Goal: Communication & Community: Answer question/provide support

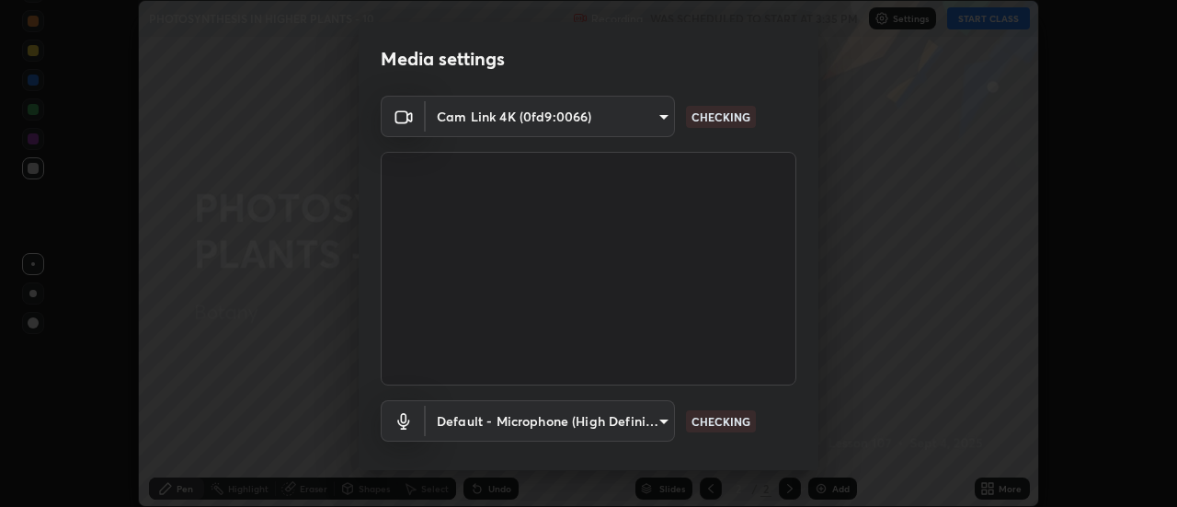
scroll to position [97, 0]
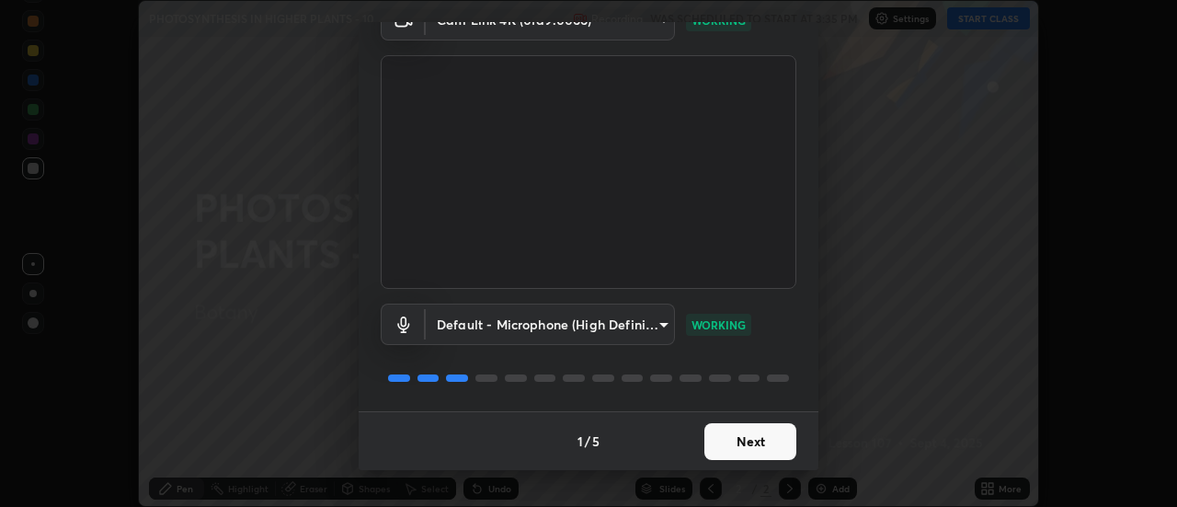
click at [763, 441] on button "Next" at bounding box center [751, 441] width 92 height 37
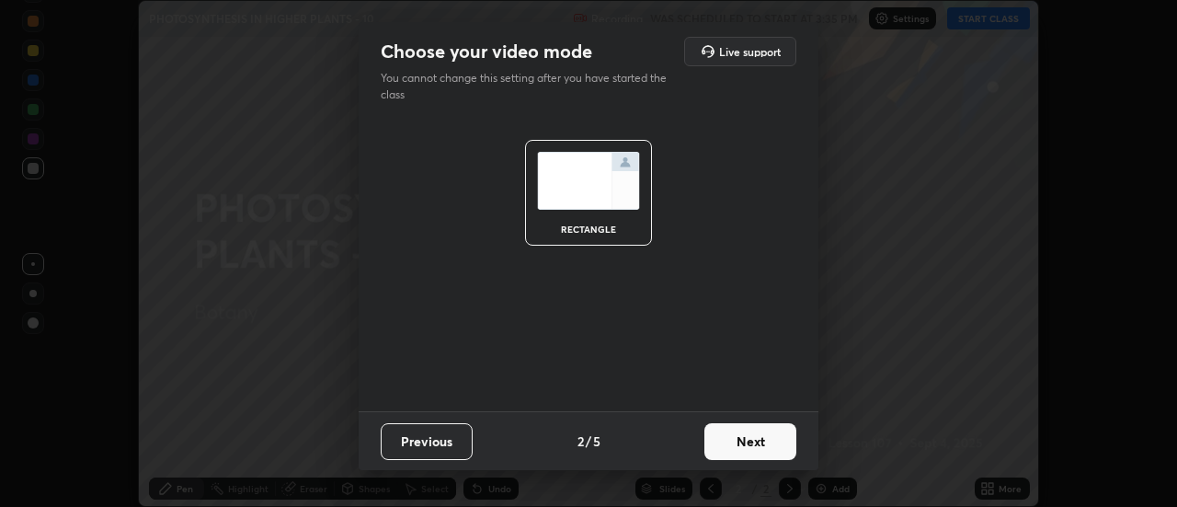
scroll to position [0, 0]
click at [765, 441] on button "Next" at bounding box center [751, 441] width 92 height 37
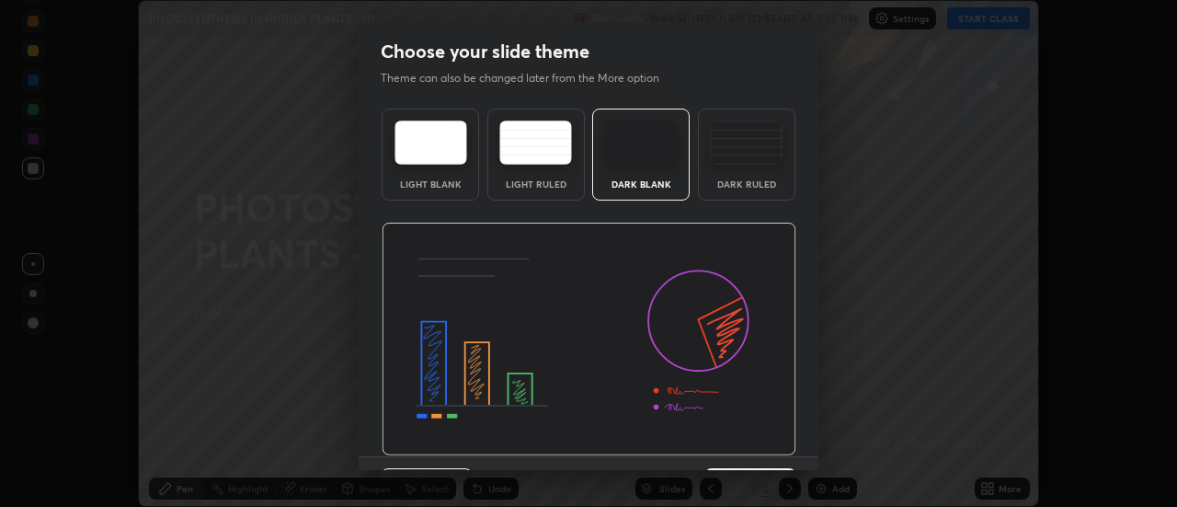
scroll to position [45, 0]
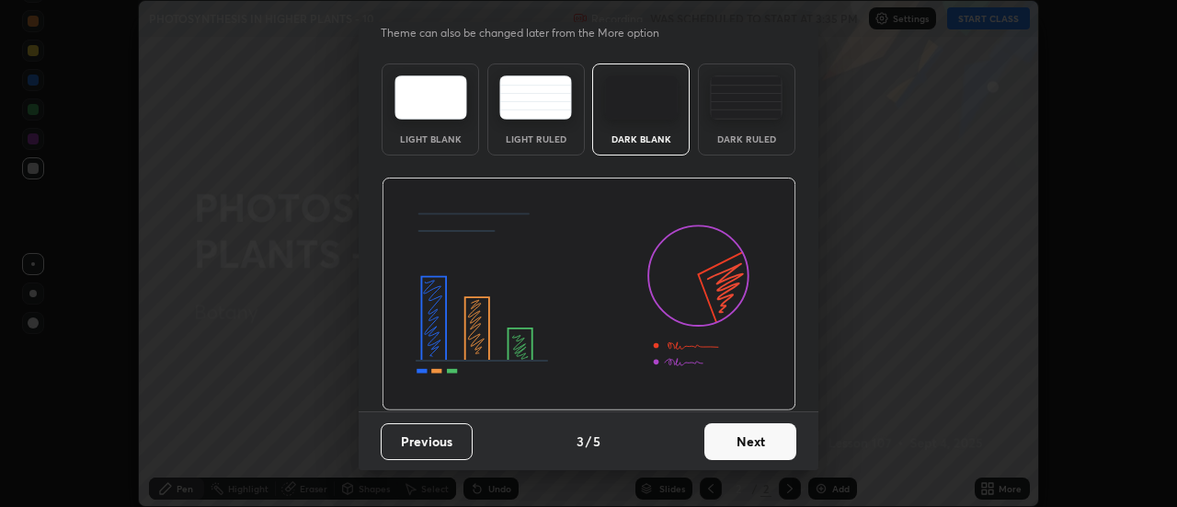
click at [761, 434] on button "Next" at bounding box center [751, 441] width 92 height 37
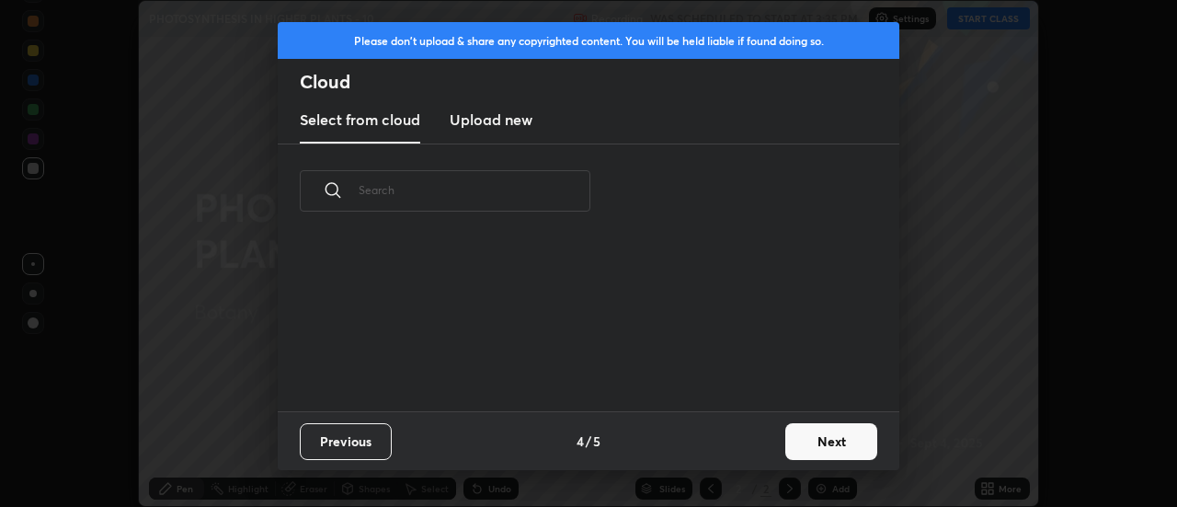
click at [807, 443] on button "Next" at bounding box center [831, 441] width 92 height 37
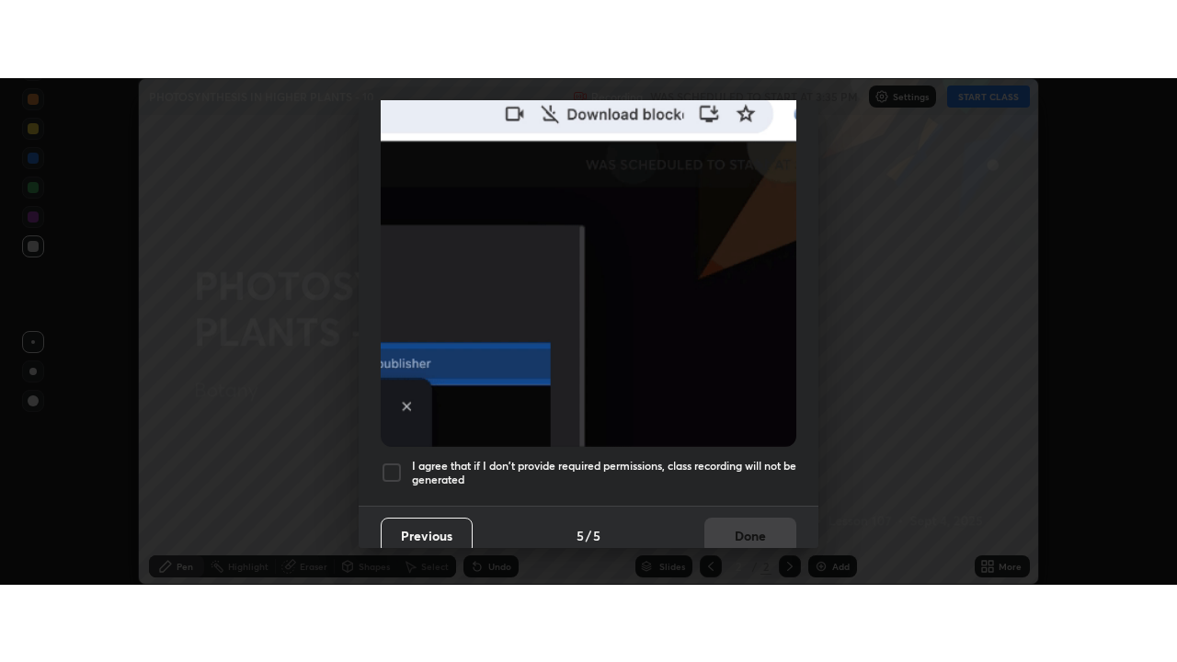
scroll to position [472, 0]
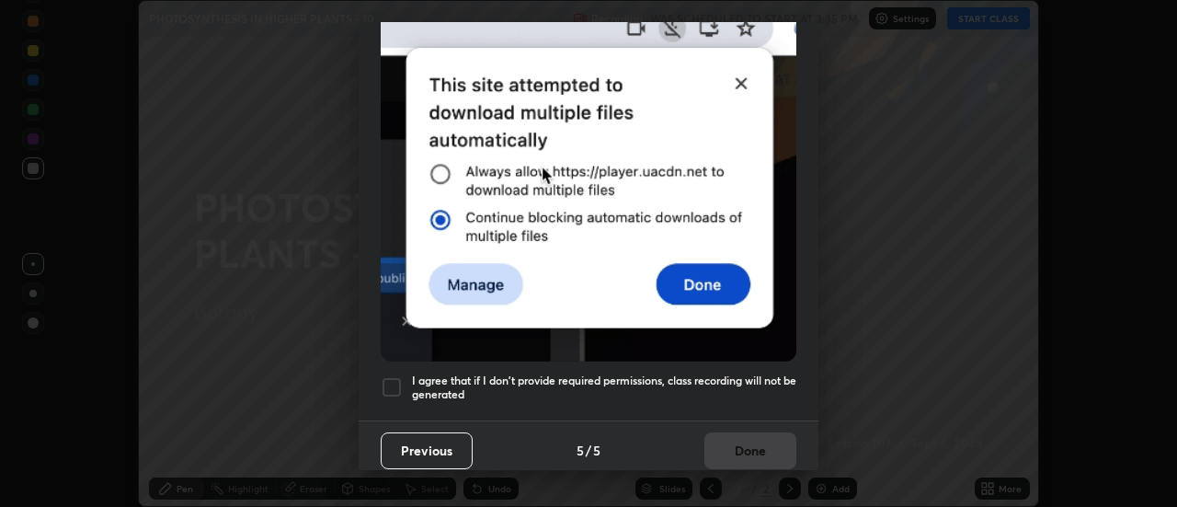
click at [399, 379] on div at bounding box center [392, 387] width 22 height 22
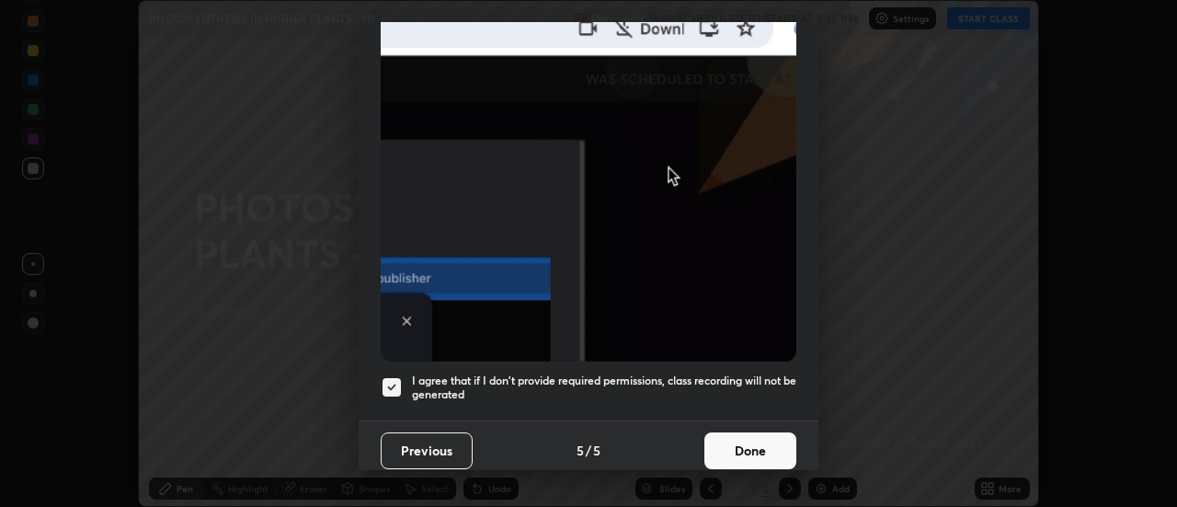
click at [755, 444] on button "Done" at bounding box center [751, 450] width 92 height 37
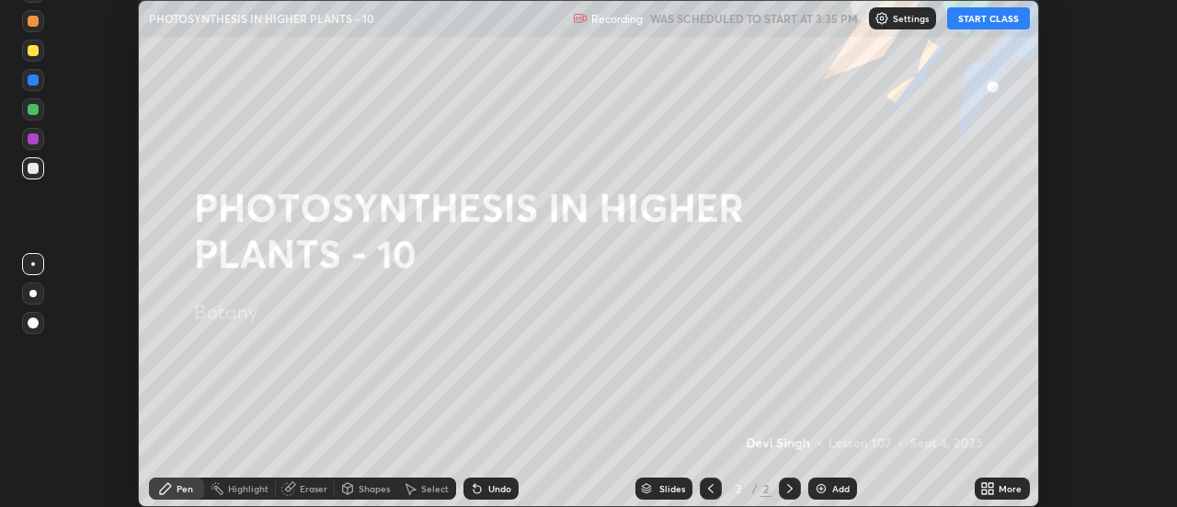
click at [969, 18] on button "START CLASS" at bounding box center [988, 18] width 83 height 22
click at [992, 491] on icon at bounding box center [992, 491] width 5 height 5
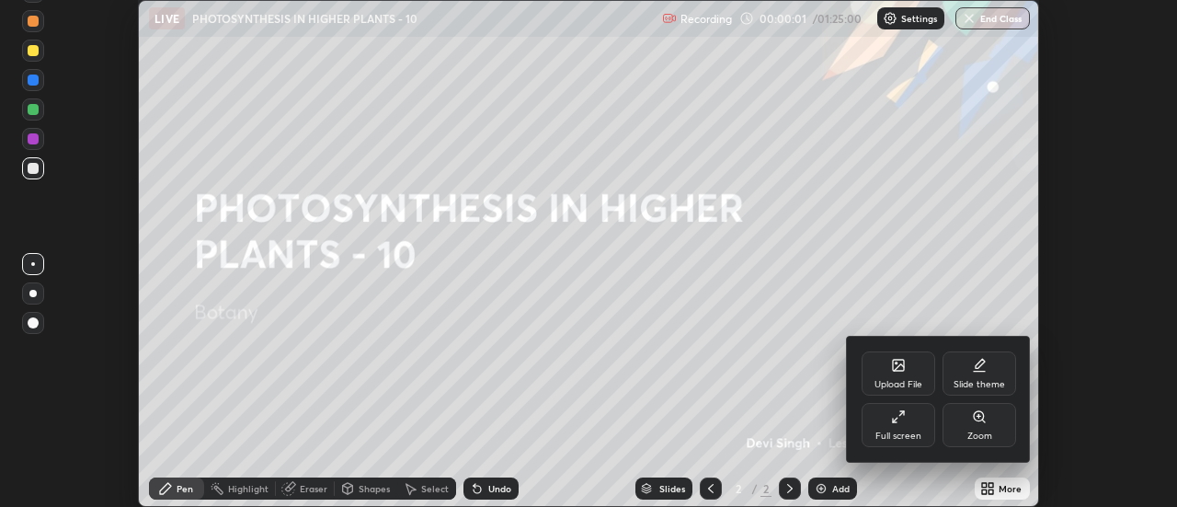
click at [923, 431] on div "Full screen" at bounding box center [899, 425] width 74 height 44
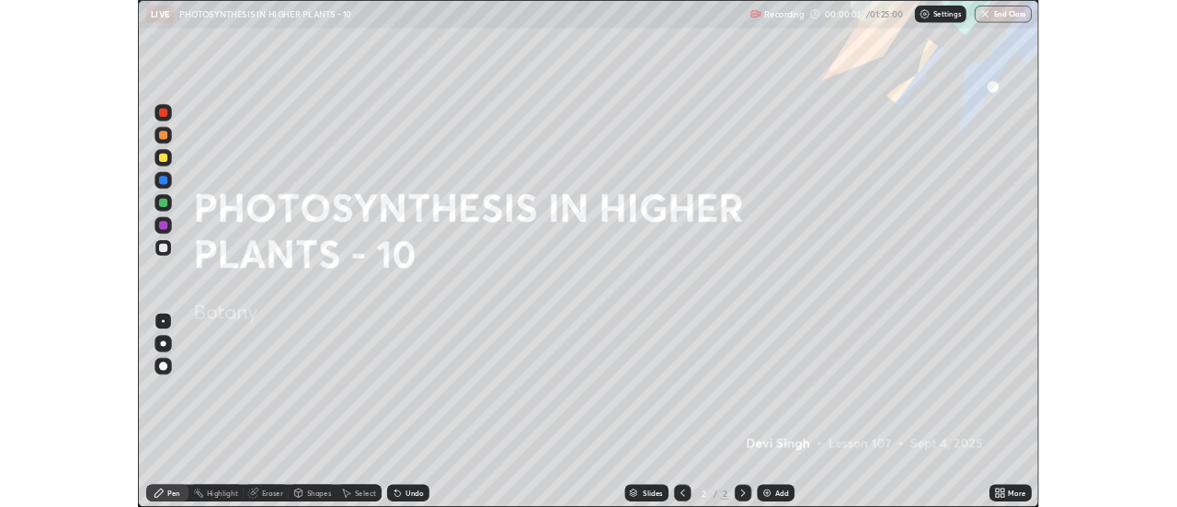
scroll to position [662, 1177]
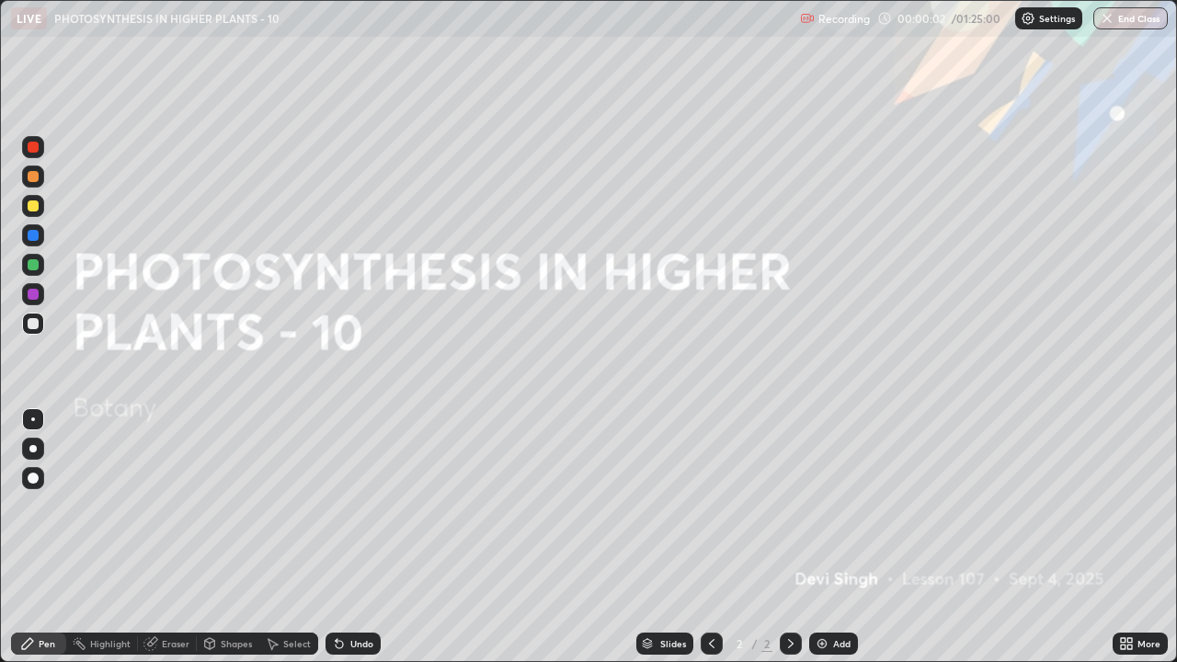
click at [830, 506] on div "Add" at bounding box center [833, 644] width 49 height 22
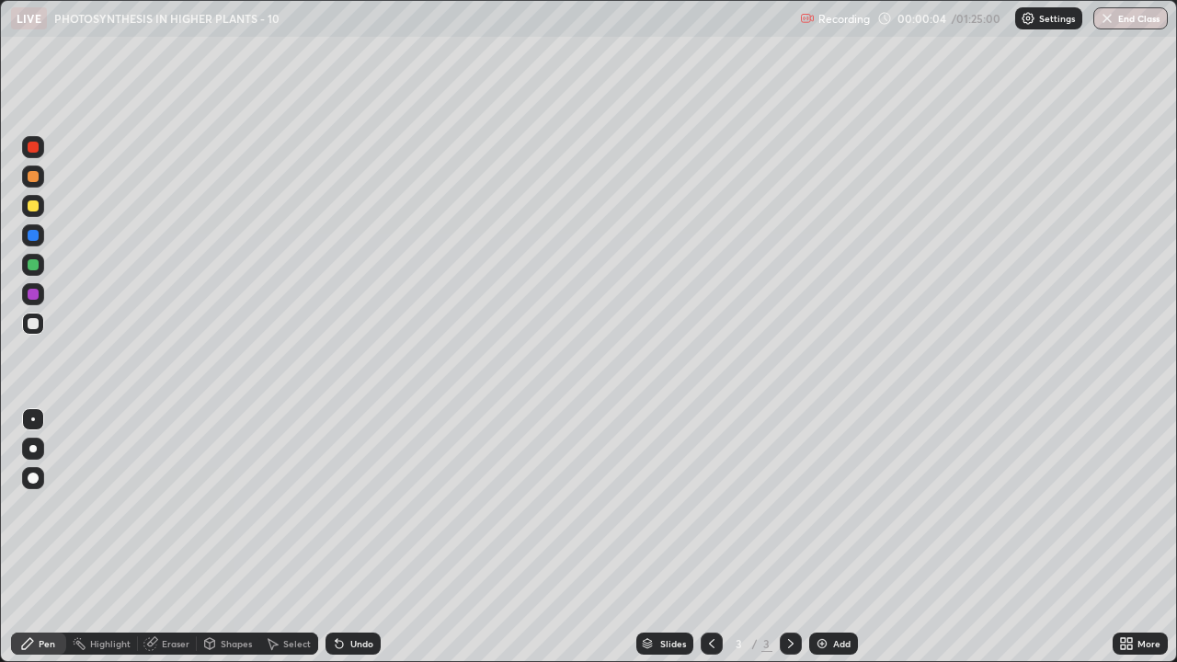
click at [29, 211] on div at bounding box center [33, 206] width 11 height 11
click at [26, 327] on div at bounding box center [33, 324] width 22 height 22
click at [34, 209] on div at bounding box center [33, 206] width 11 height 11
click at [36, 327] on div at bounding box center [33, 323] width 11 height 11
click at [826, 506] on img at bounding box center [822, 643] width 15 height 15
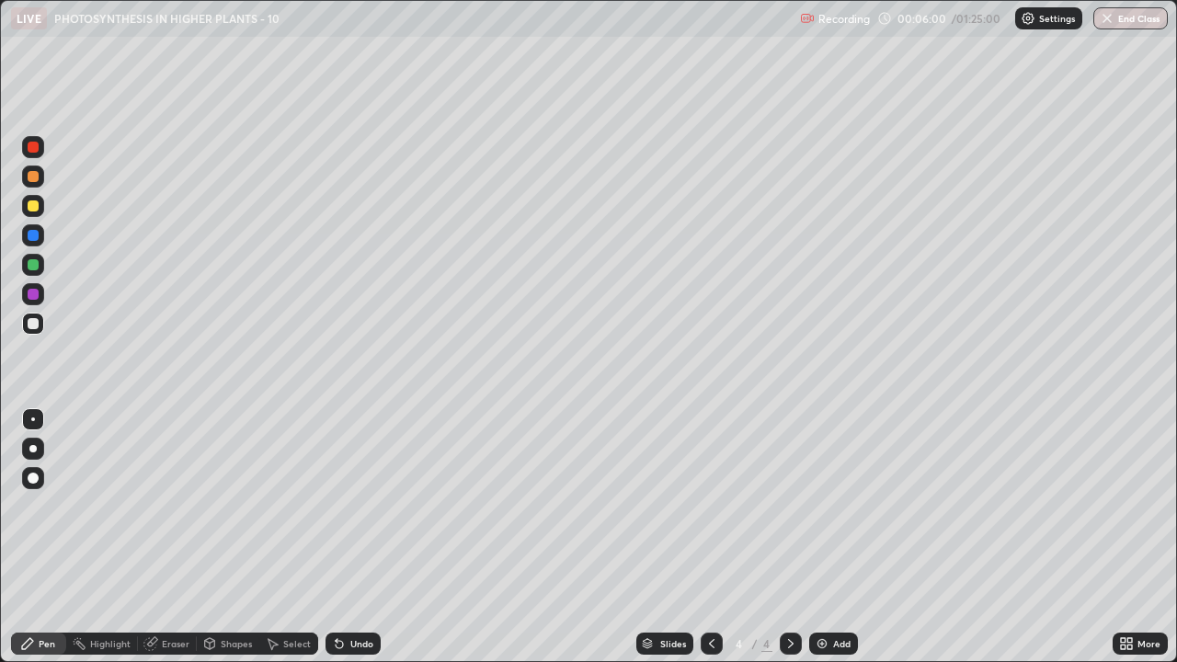
click at [238, 506] on div "Shapes" at bounding box center [228, 644] width 63 height 22
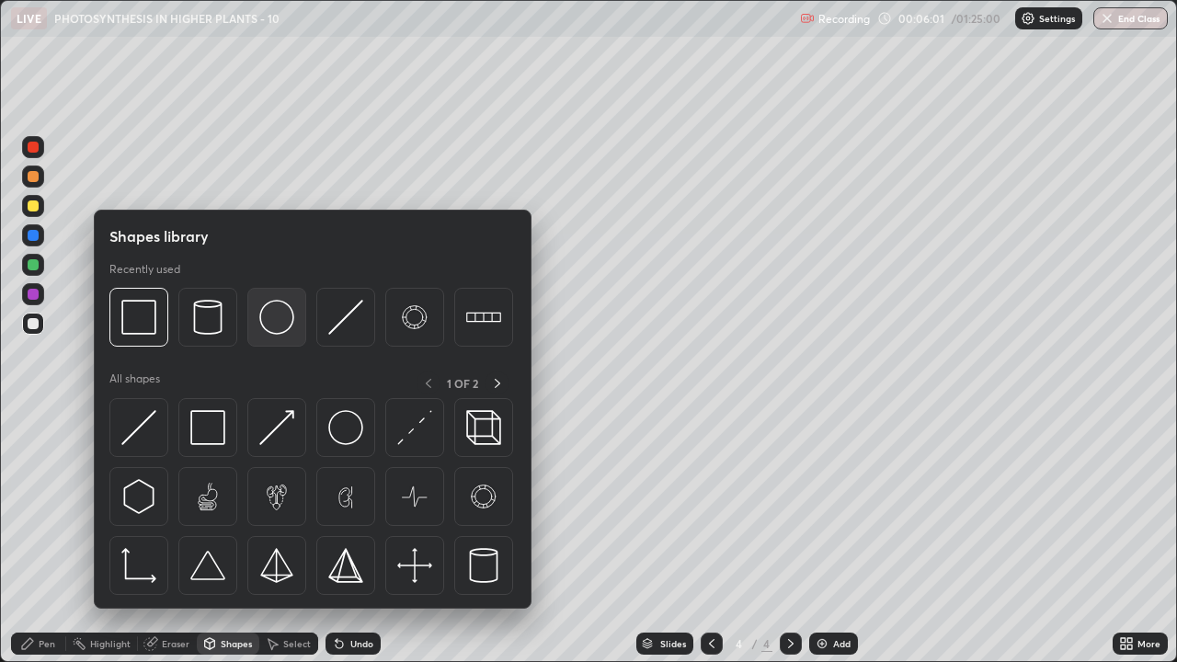
click at [292, 329] on img at bounding box center [276, 317] width 35 height 35
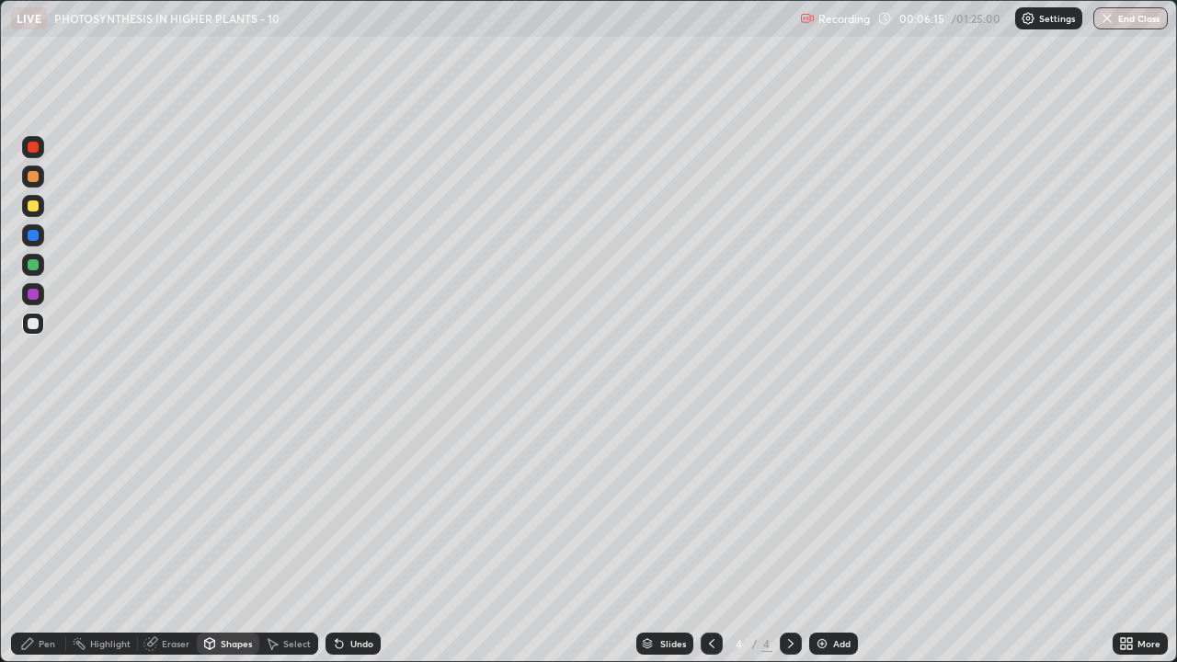
click at [47, 506] on div "Pen" at bounding box center [47, 643] width 17 height 9
click at [30, 214] on div at bounding box center [33, 206] width 22 height 22
click at [362, 506] on div "Undo" at bounding box center [361, 643] width 23 height 9
click at [169, 506] on div "Eraser" at bounding box center [176, 643] width 28 height 9
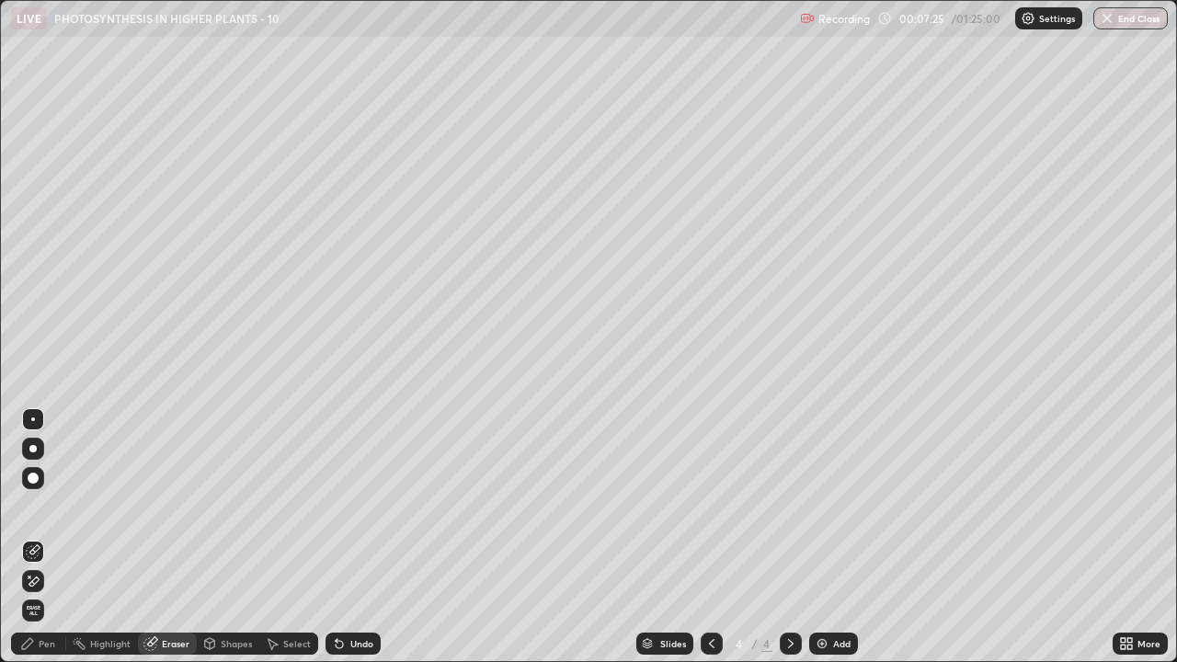
click at [35, 506] on div "Pen" at bounding box center [38, 644] width 55 height 22
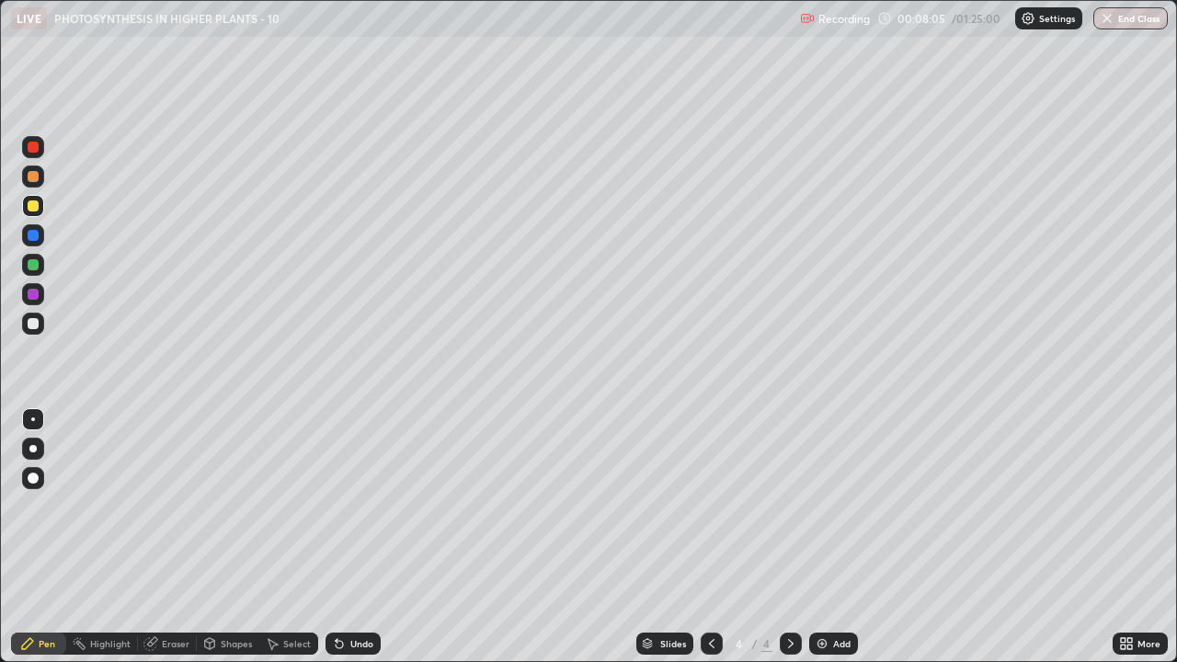
click at [35, 234] on div at bounding box center [33, 235] width 11 height 11
click at [32, 207] on div at bounding box center [33, 206] width 11 height 11
click at [168, 506] on div "Eraser" at bounding box center [176, 643] width 28 height 9
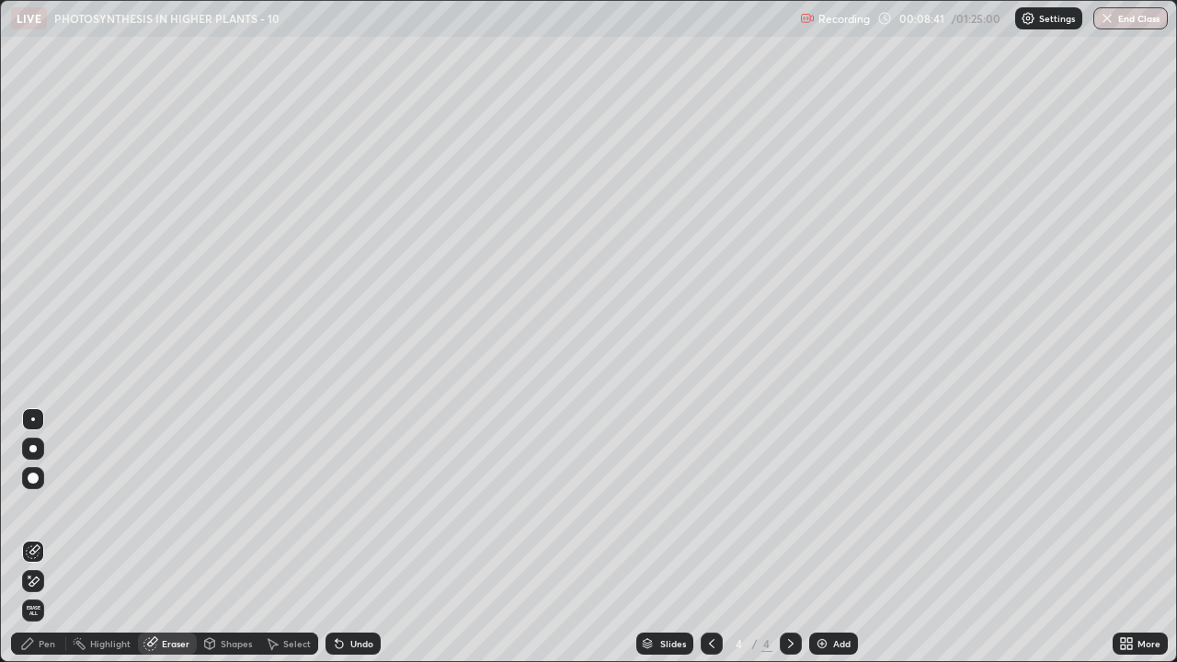
click at [52, 506] on div "Pen" at bounding box center [47, 643] width 17 height 9
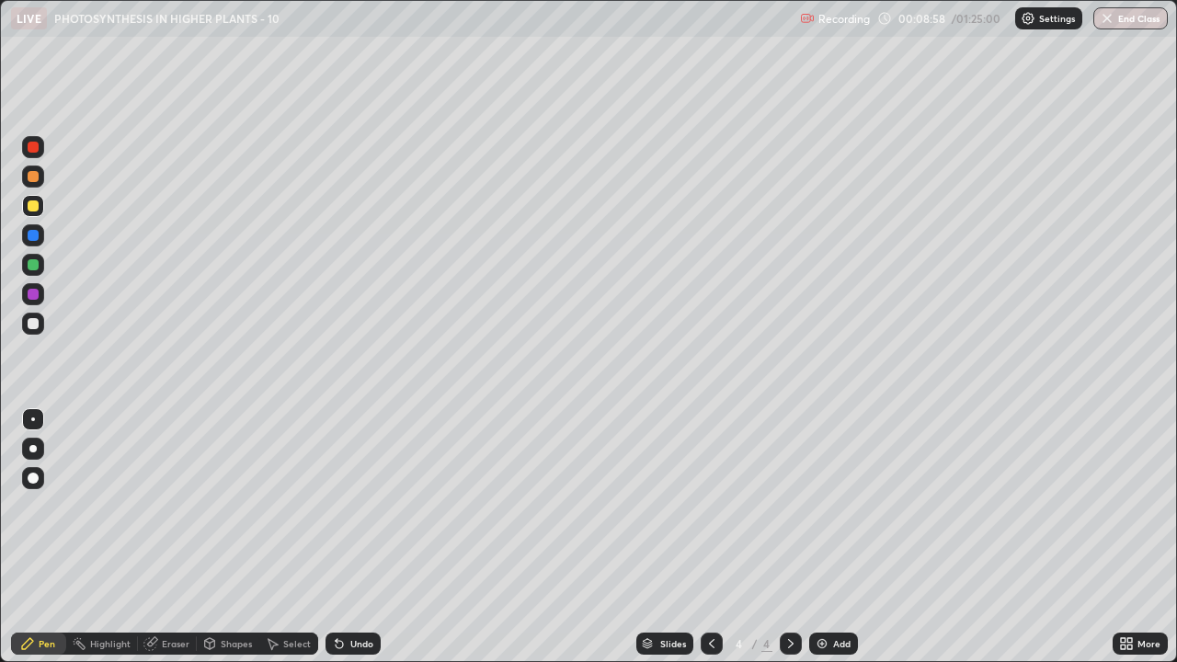
click at [347, 506] on div "Undo" at bounding box center [353, 644] width 55 height 22
click at [350, 506] on div "Undo" at bounding box center [361, 643] width 23 height 9
click at [37, 265] on div at bounding box center [33, 264] width 11 height 11
click at [36, 265] on div at bounding box center [33, 264] width 11 height 11
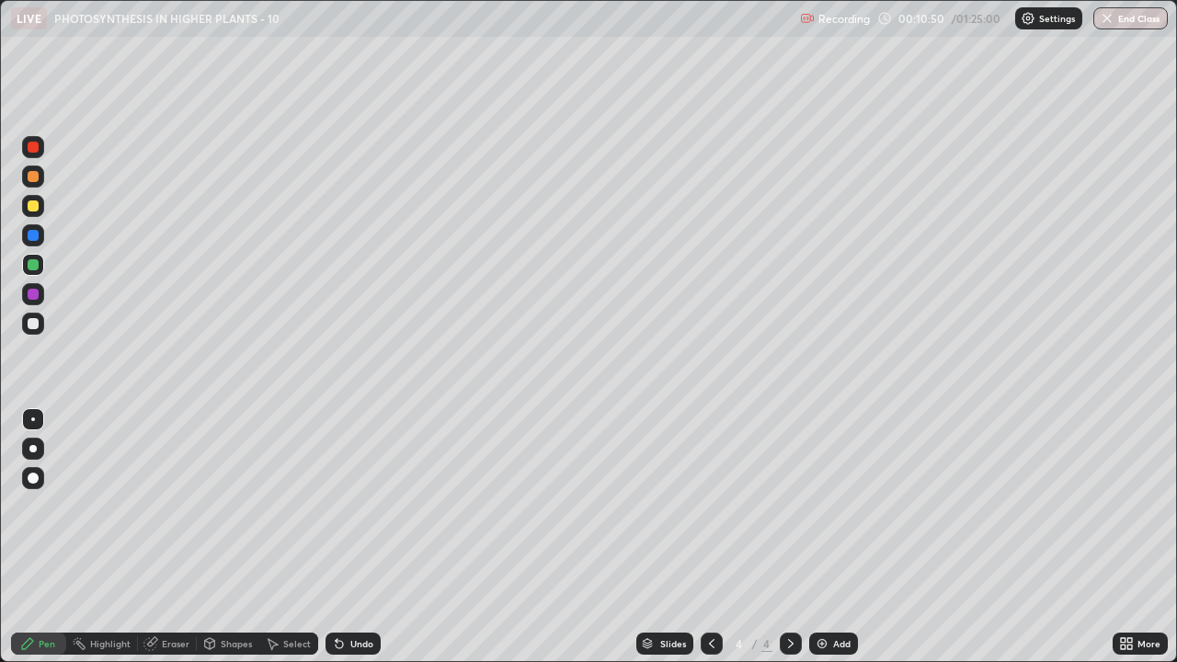
click at [32, 327] on div at bounding box center [33, 323] width 11 height 11
click at [36, 205] on div at bounding box center [33, 206] width 11 height 11
click at [356, 506] on div "Undo" at bounding box center [353, 644] width 55 height 22
click at [353, 506] on div "Undo" at bounding box center [361, 643] width 23 height 9
click at [350, 506] on div "Undo" at bounding box center [361, 643] width 23 height 9
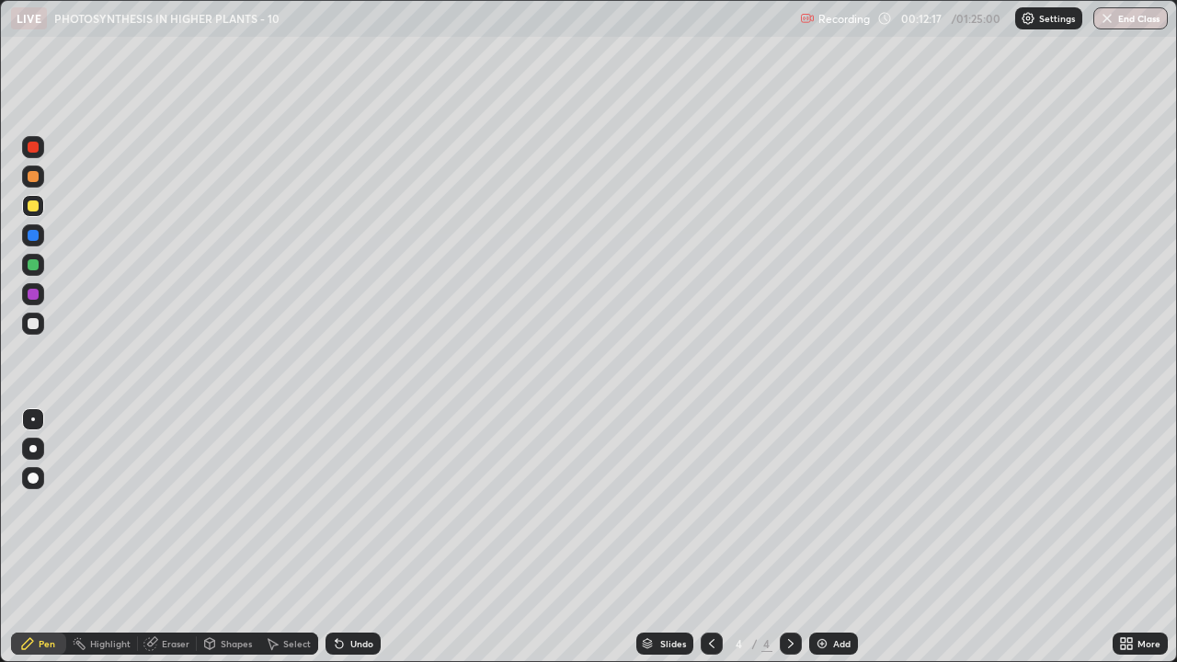
click at [716, 506] on div at bounding box center [712, 643] width 22 height 37
click at [789, 506] on icon at bounding box center [791, 643] width 15 height 15
click at [350, 506] on div "Undo" at bounding box center [361, 643] width 23 height 9
click at [347, 506] on div "Undo" at bounding box center [353, 644] width 55 height 22
click at [348, 506] on div "Undo" at bounding box center [353, 644] width 55 height 22
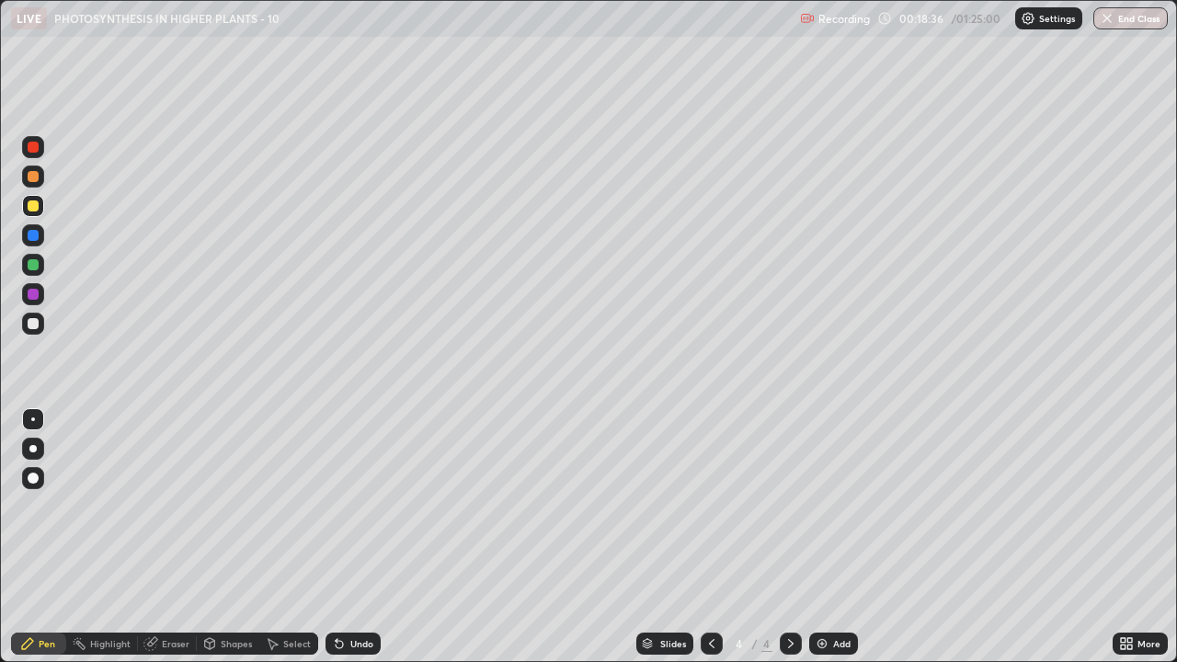
click at [817, 506] on img at bounding box center [822, 643] width 15 height 15
click at [24, 323] on div at bounding box center [33, 324] width 22 height 22
click at [350, 506] on div "Undo" at bounding box center [361, 643] width 23 height 9
click at [343, 506] on icon at bounding box center [339, 643] width 15 height 15
click at [351, 506] on div "Undo" at bounding box center [361, 643] width 23 height 9
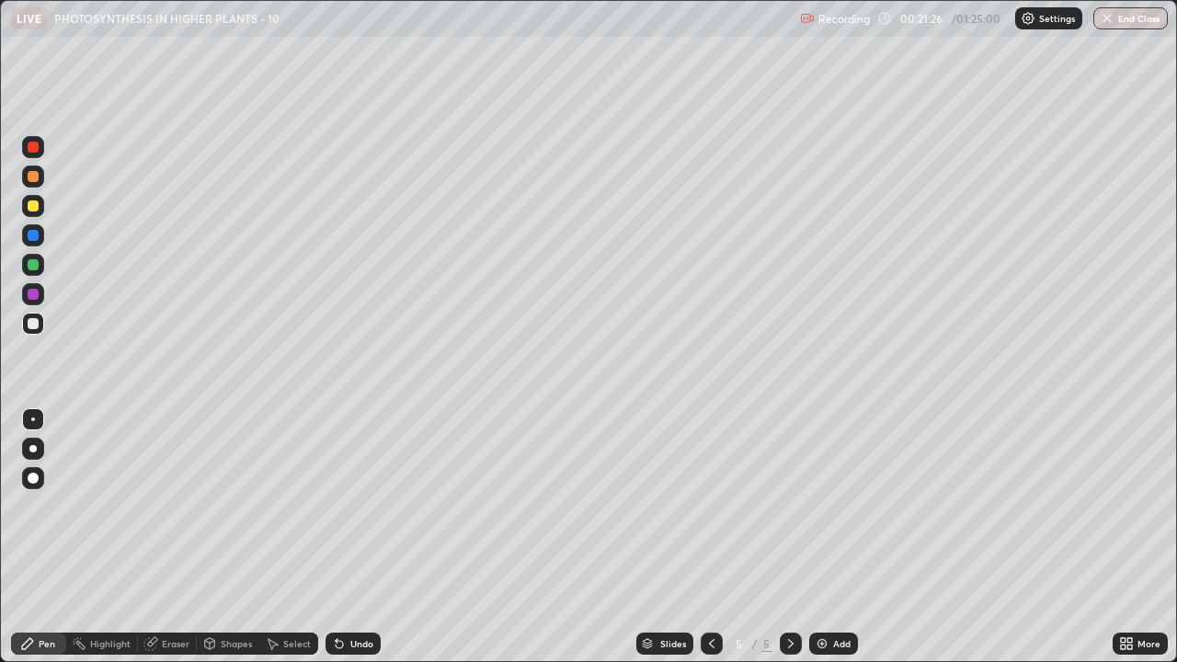
click at [350, 506] on div "Undo" at bounding box center [361, 643] width 23 height 9
click at [347, 506] on div "Undo" at bounding box center [353, 644] width 55 height 22
click at [345, 506] on div "Undo" at bounding box center [353, 644] width 55 height 22
click at [350, 506] on div "Undo" at bounding box center [361, 643] width 23 height 9
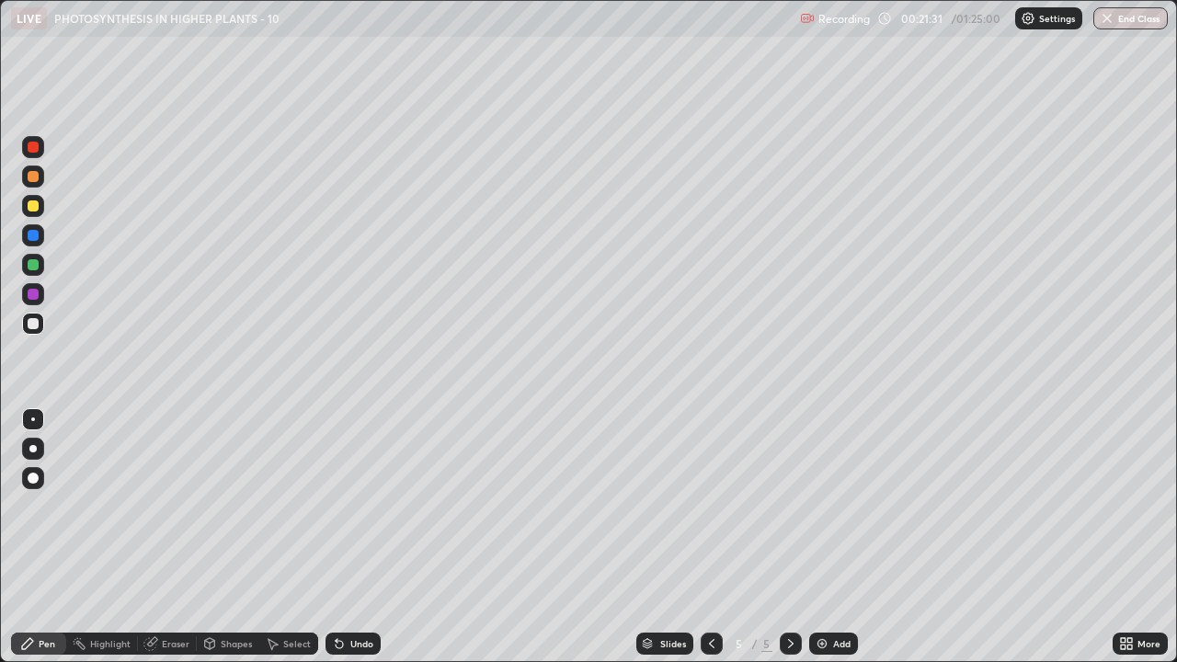
click at [350, 506] on div "Undo" at bounding box center [361, 643] width 23 height 9
click at [351, 506] on div "Undo" at bounding box center [361, 643] width 23 height 9
click at [357, 506] on div "Undo" at bounding box center [361, 643] width 23 height 9
click at [345, 506] on div "Undo" at bounding box center [353, 644] width 55 height 22
click at [346, 506] on div "Undo" at bounding box center [353, 644] width 55 height 22
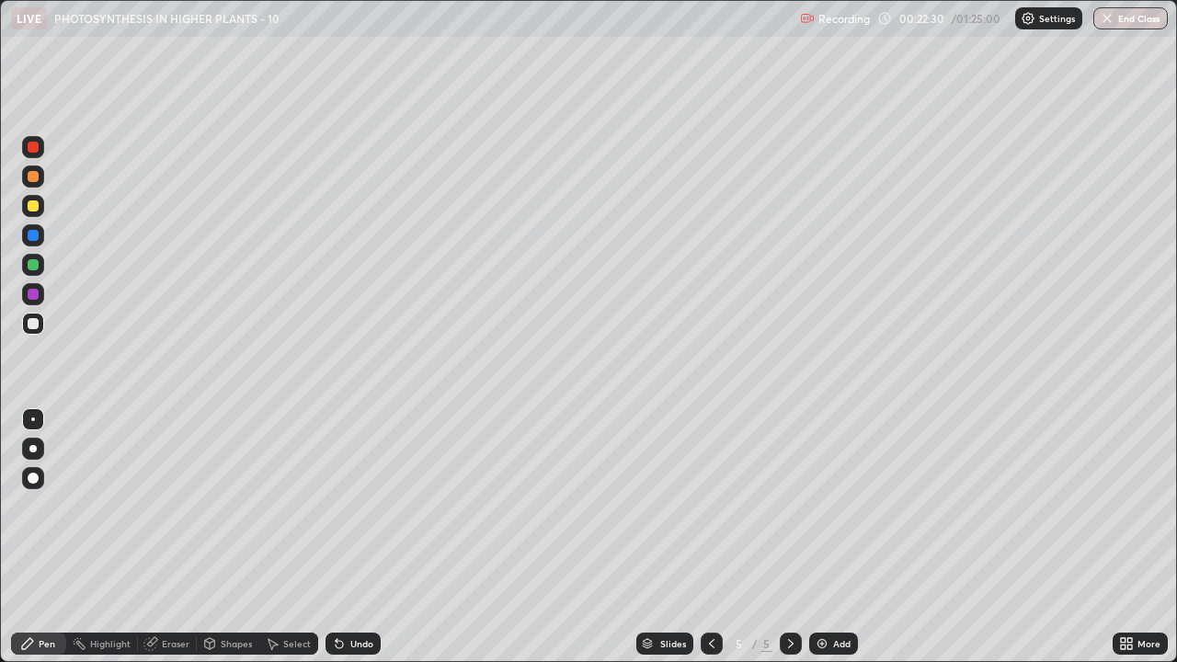
click at [344, 506] on div "Undo" at bounding box center [353, 644] width 55 height 22
click at [1129, 506] on icon at bounding box center [1130, 647] width 5 height 5
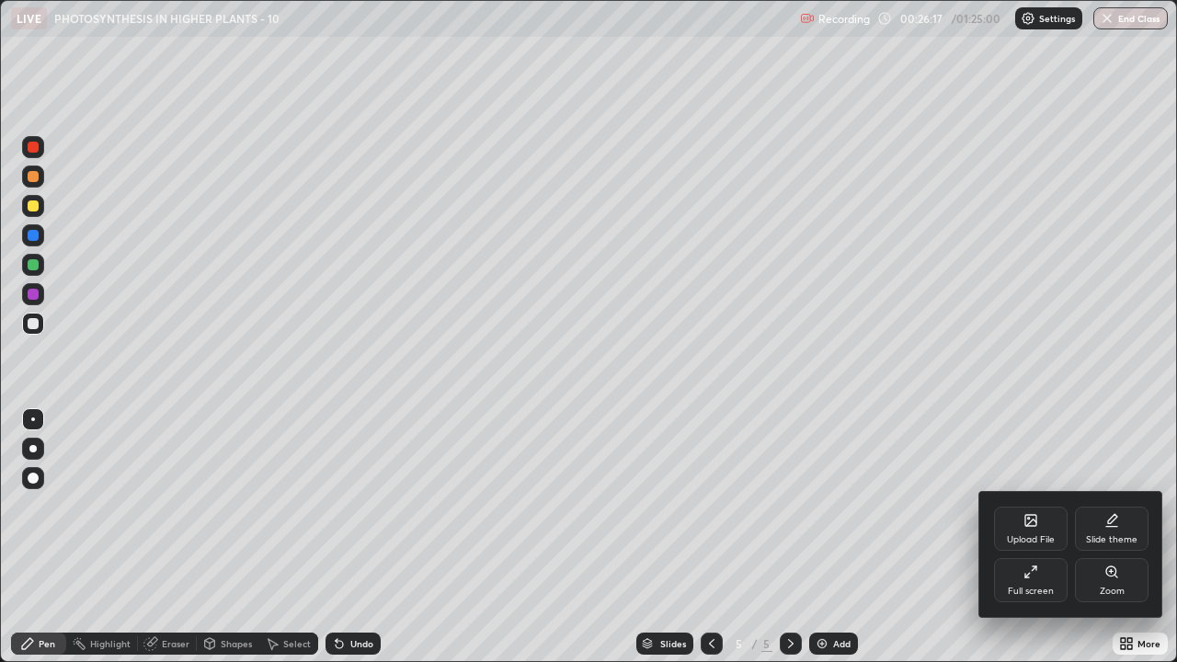
click at [1028, 506] on div "Full screen" at bounding box center [1031, 580] width 74 height 44
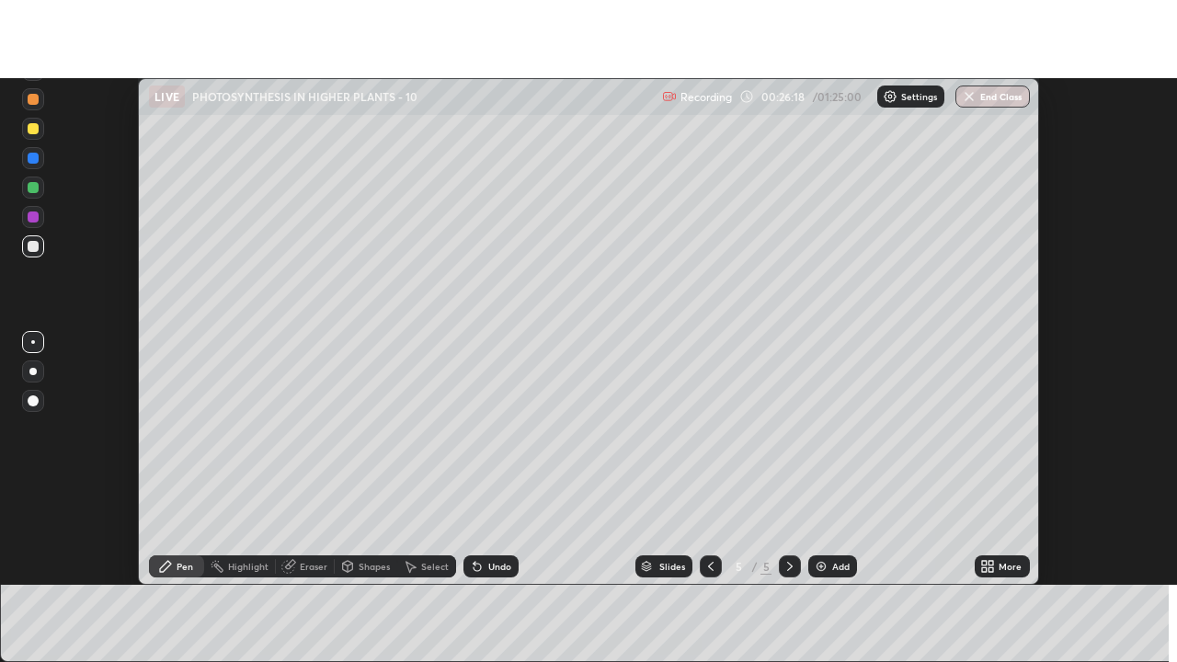
scroll to position [91469, 90799]
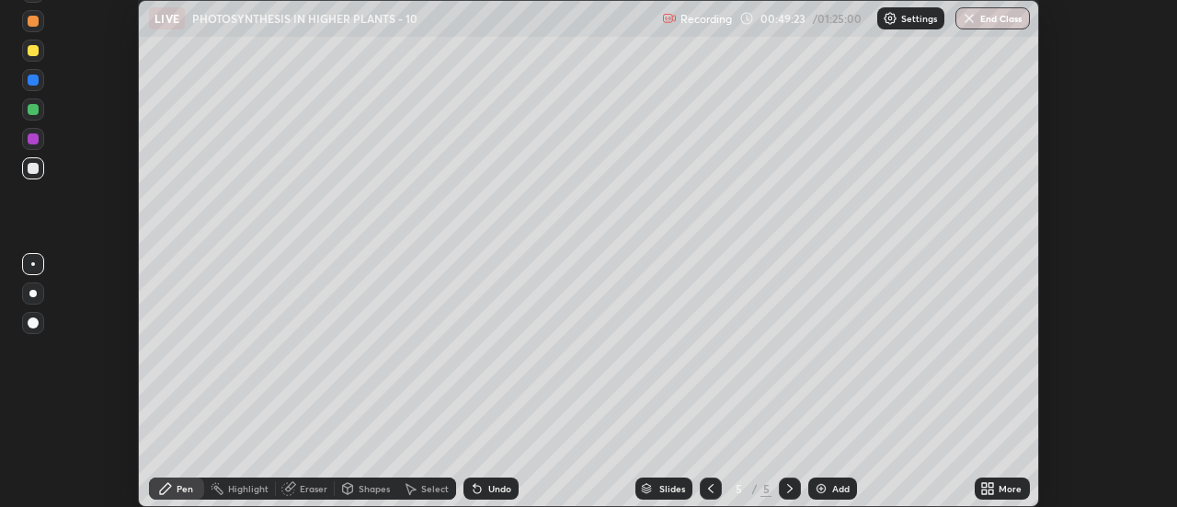
click at [991, 492] on icon at bounding box center [992, 491] width 5 height 5
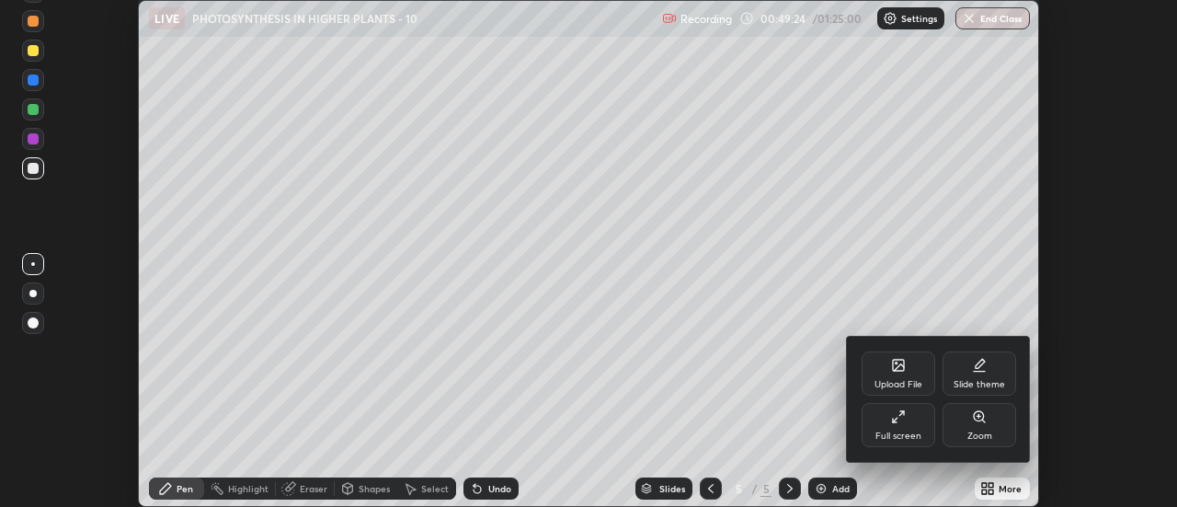
click at [909, 426] on div "Full screen" at bounding box center [899, 425] width 74 height 44
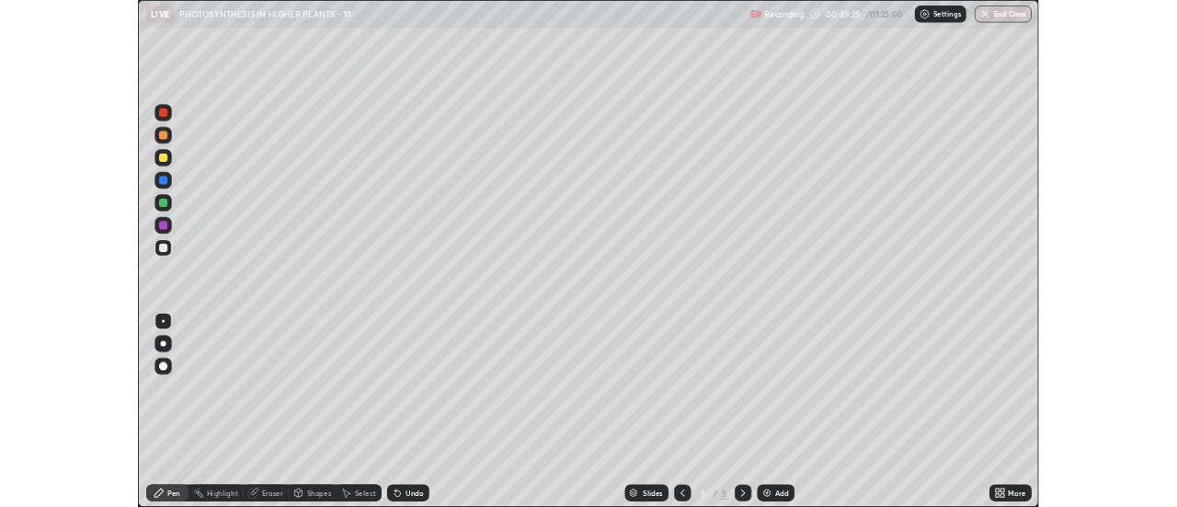
scroll to position [662, 1177]
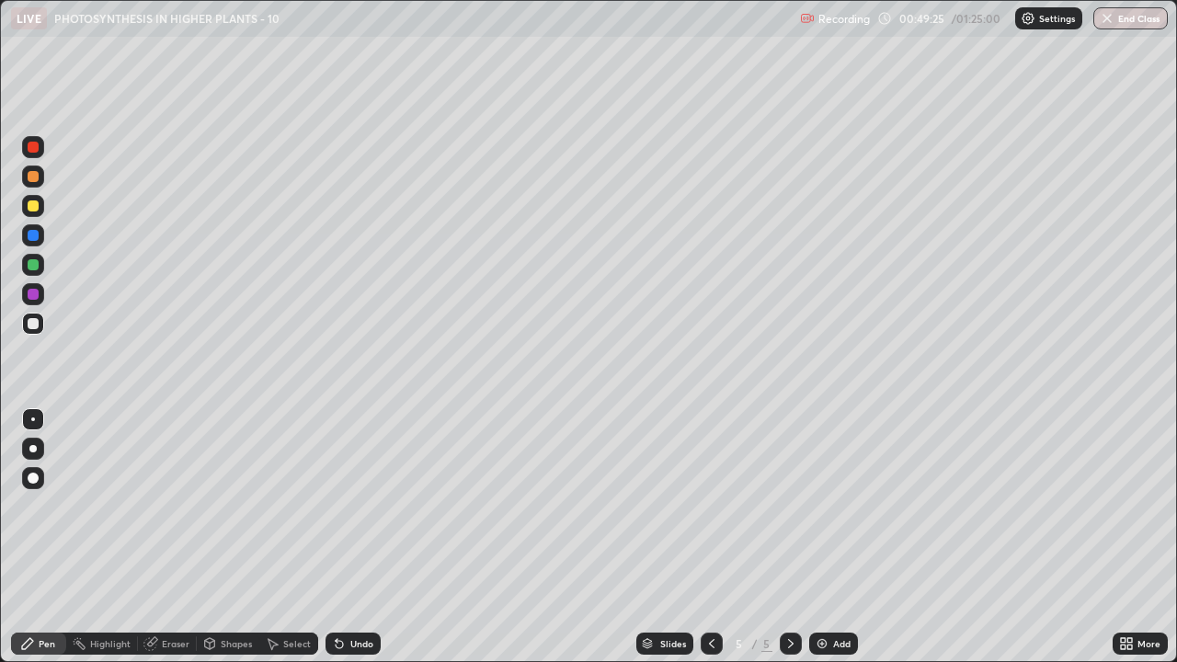
click at [828, 506] on div "Add" at bounding box center [833, 644] width 49 height 22
click at [37, 212] on div at bounding box center [33, 206] width 22 height 22
click at [25, 328] on div at bounding box center [33, 324] width 22 height 22
click at [31, 206] on div at bounding box center [33, 206] width 11 height 11
click at [820, 506] on img at bounding box center [822, 643] width 15 height 15
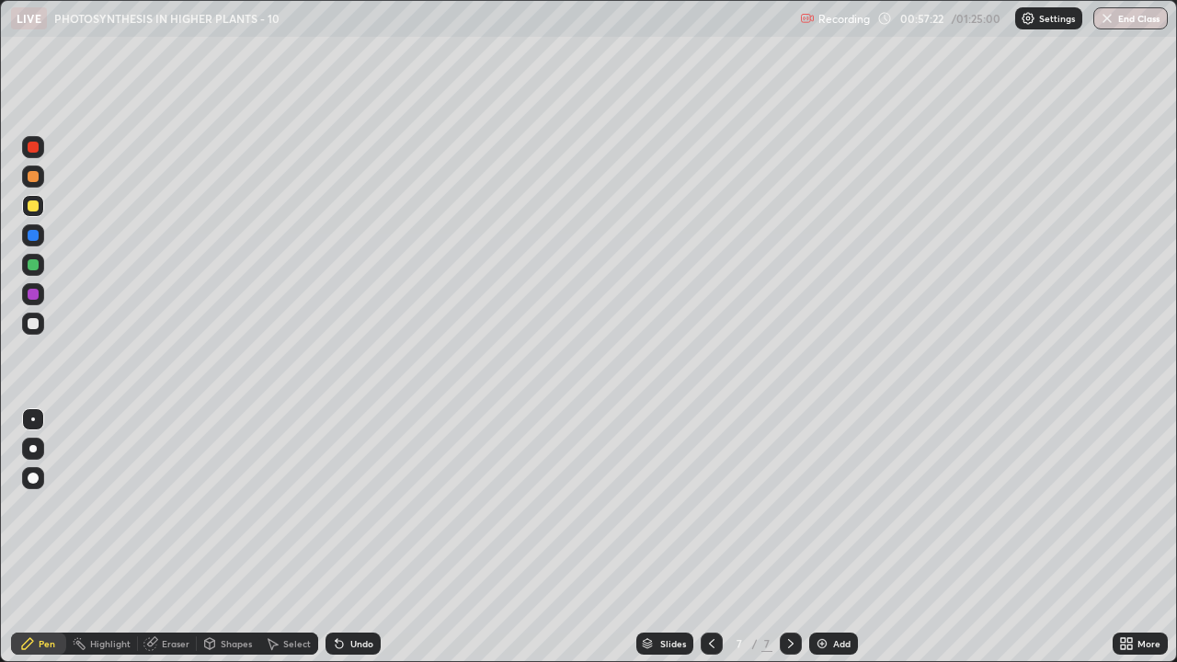
click at [1130, 506] on icon at bounding box center [1130, 640] width 5 height 5
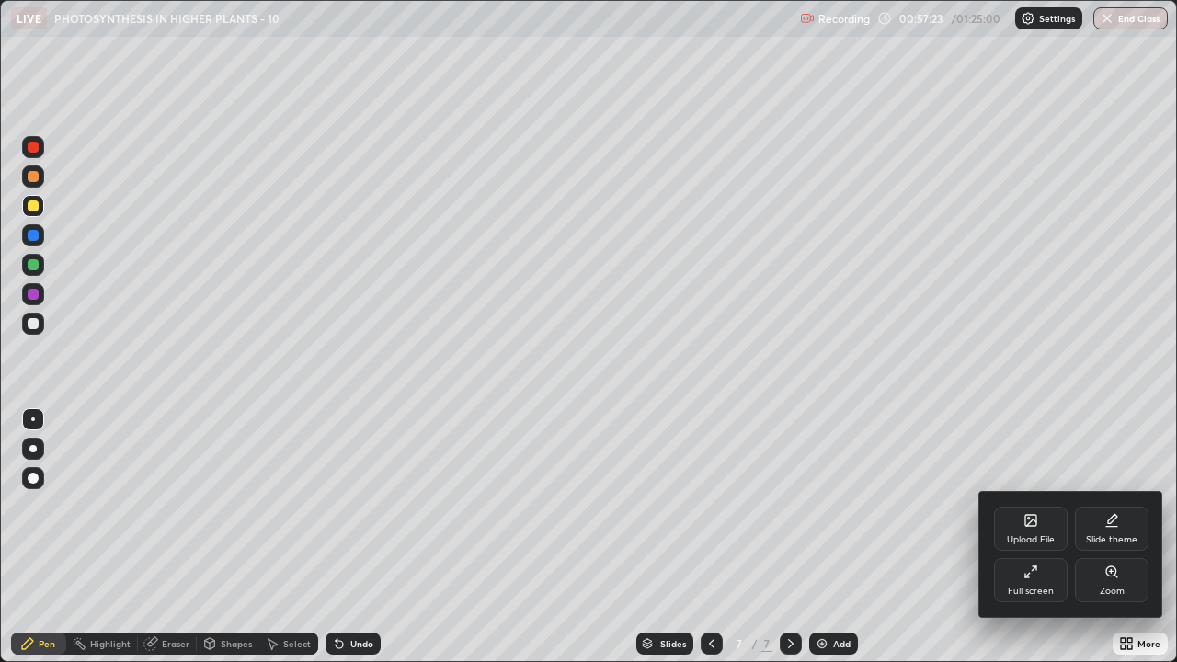
click at [1023, 506] on div "Full screen" at bounding box center [1031, 580] width 74 height 44
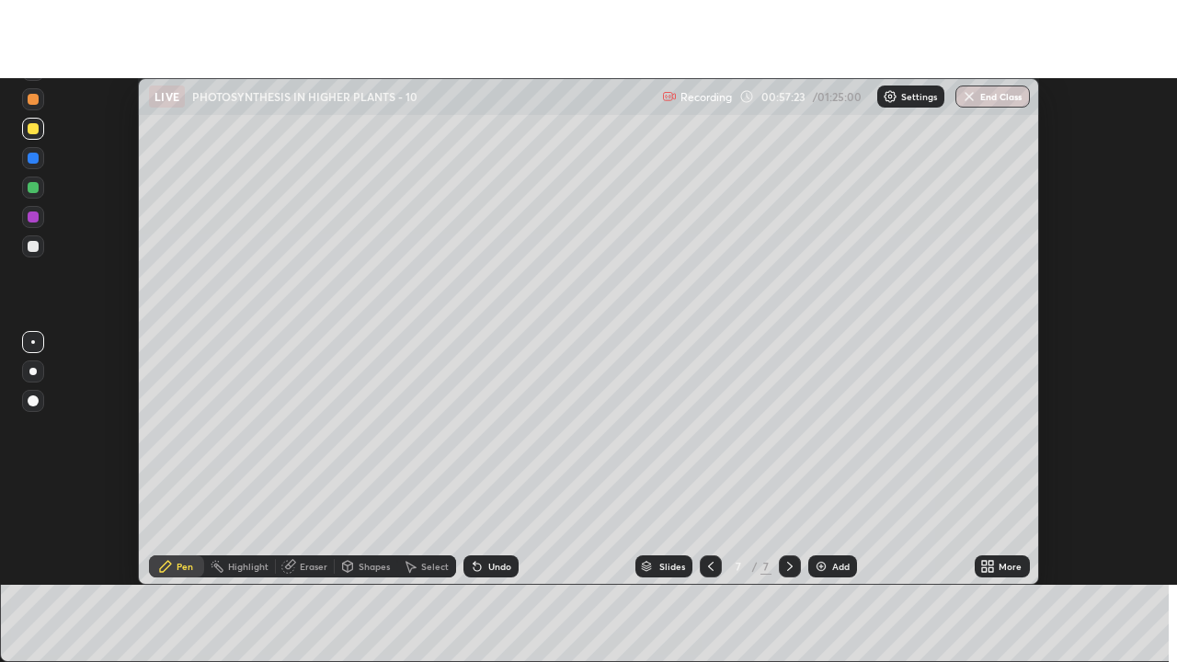
scroll to position [91469, 90799]
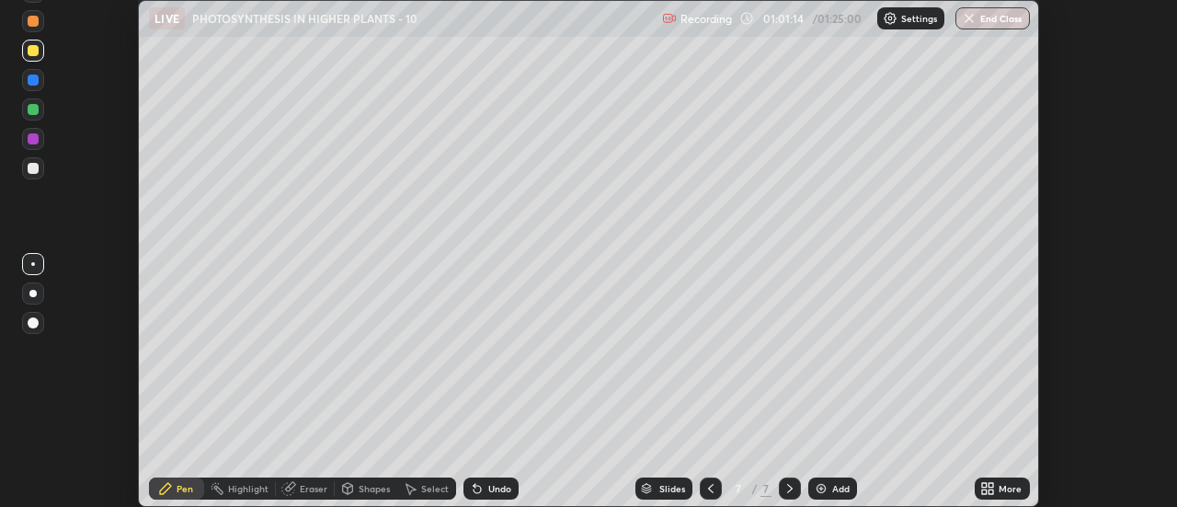
click at [988, 488] on icon at bounding box center [987, 488] width 15 height 15
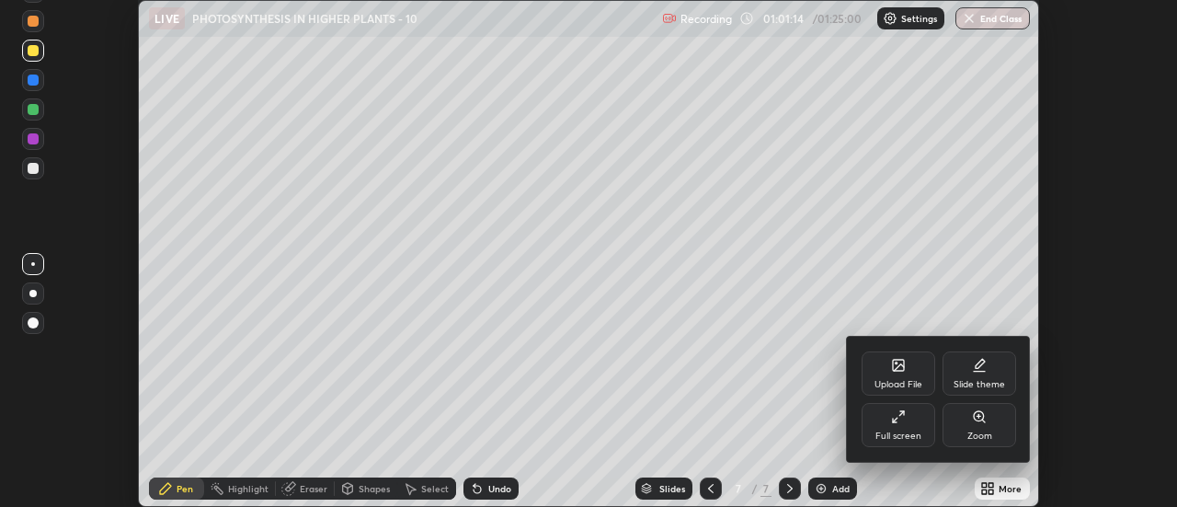
click at [888, 429] on div "Full screen" at bounding box center [899, 425] width 74 height 44
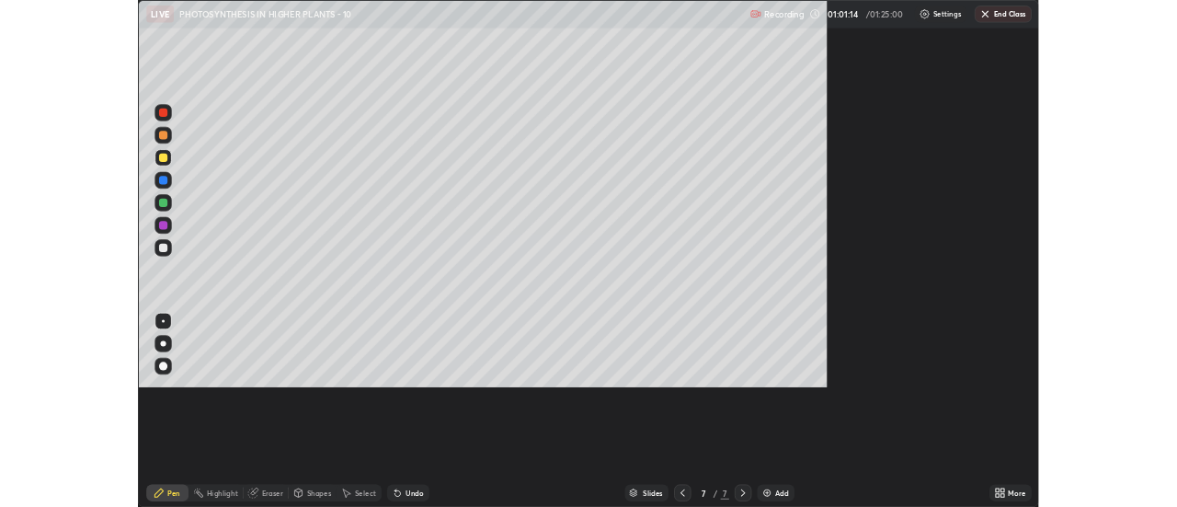
scroll to position [662, 1177]
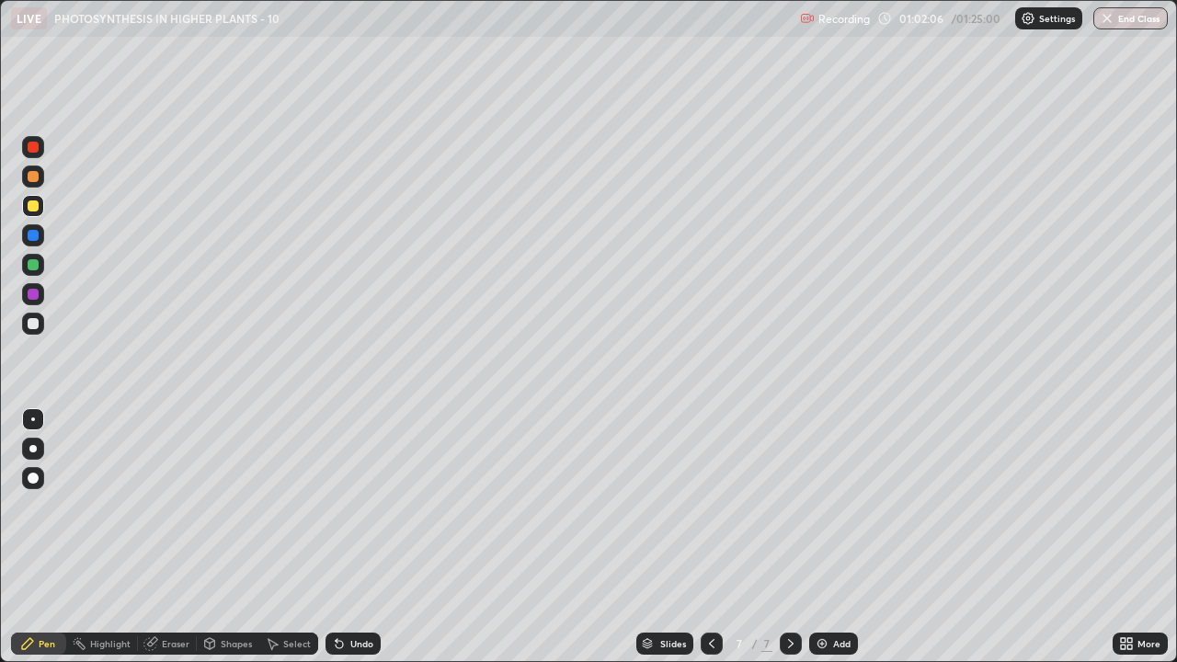
click at [30, 325] on div at bounding box center [33, 323] width 11 height 11
click at [352, 506] on div "Undo" at bounding box center [361, 643] width 23 height 9
click at [841, 506] on div "Add" at bounding box center [841, 643] width 17 height 9
click at [28, 210] on div at bounding box center [33, 206] width 22 height 22
click at [31, 324] on div at bounding box center [33, 323] width 11 height 11
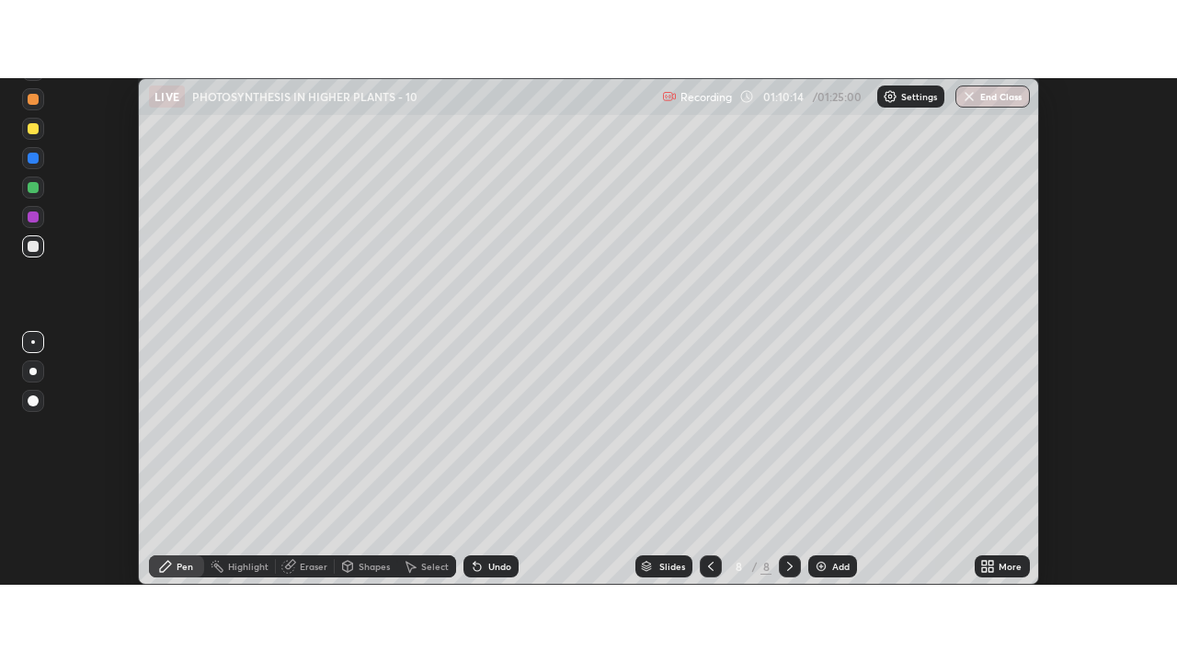
scroll to position [91469, 90799]
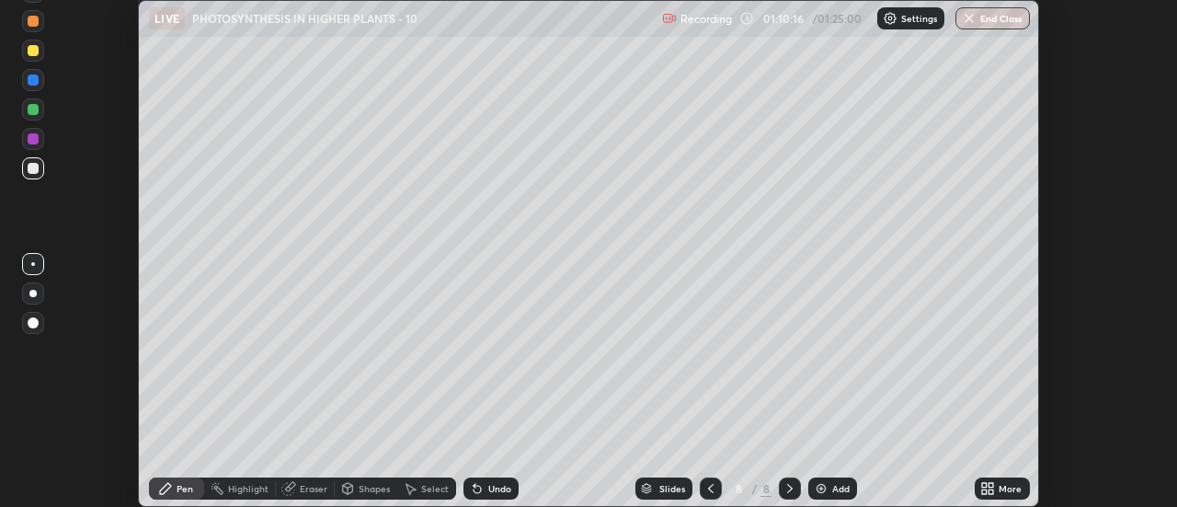
click at [992, 487] on icon at bounding box center [992, 485] width 5 height 5
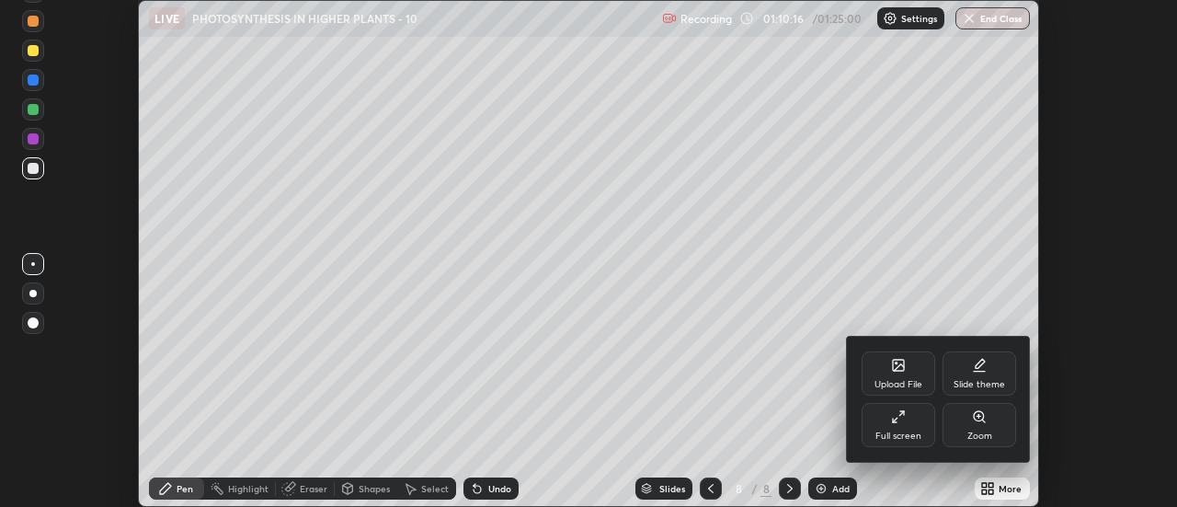
click at [920, 436] on div "Full screen" at bounding box center [899, 435] width 46 height 9
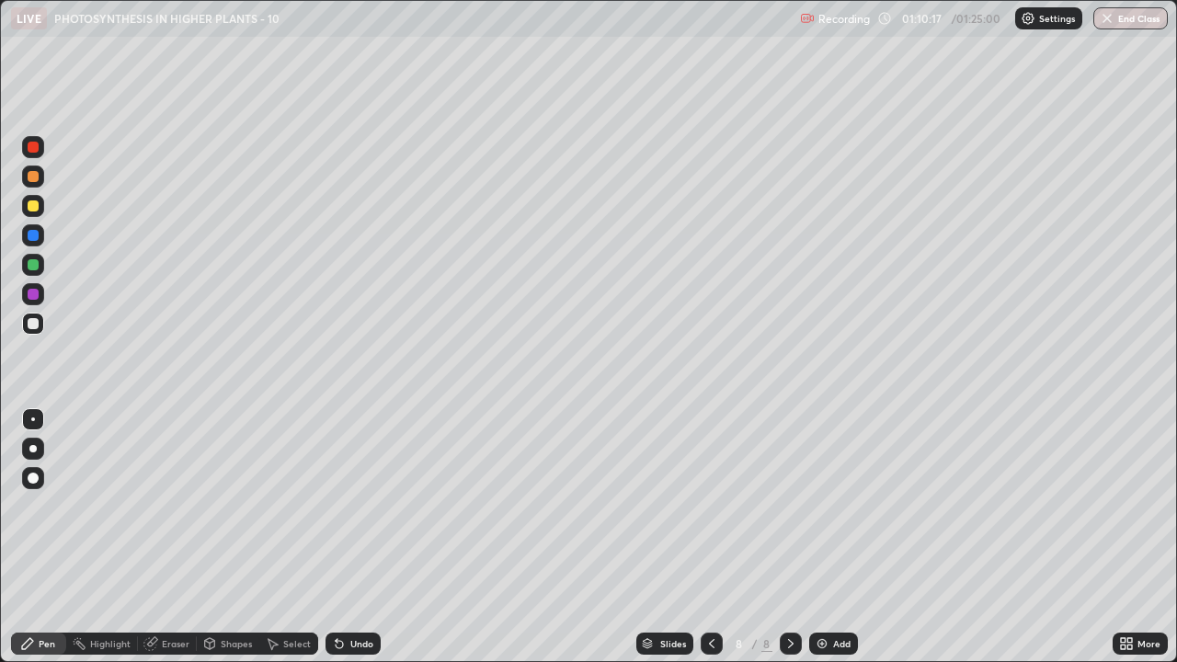
scroll to position [662, 1177]
click at [33, 207] on div at bounding box center [33, 206] width 11 height 11
click at [1128, 18] on button "End Class" at bounding box center [1131, 18] width 73 height 22
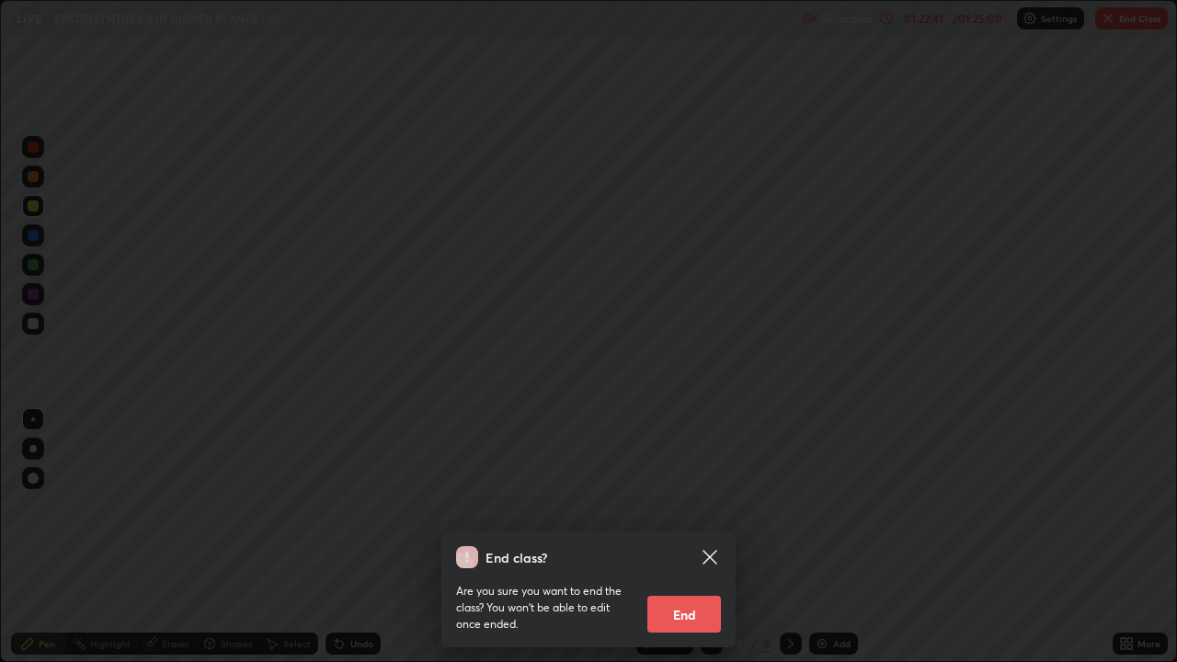
click at [704, 506] on button "End" at bounding box center [685, 614] width 74 height 37
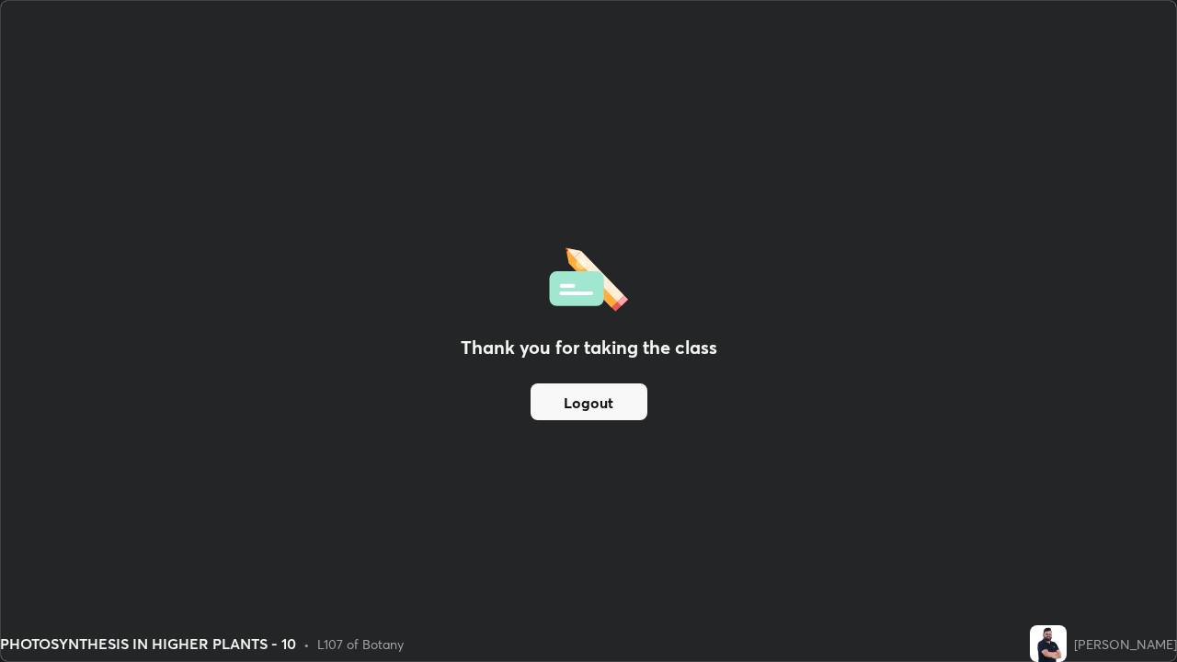
click at [602, 405] on button "Logout" at bounding box center [589, 402] width 117 height 37
